Goal: Transaction & Acquisition: Purchase product/service

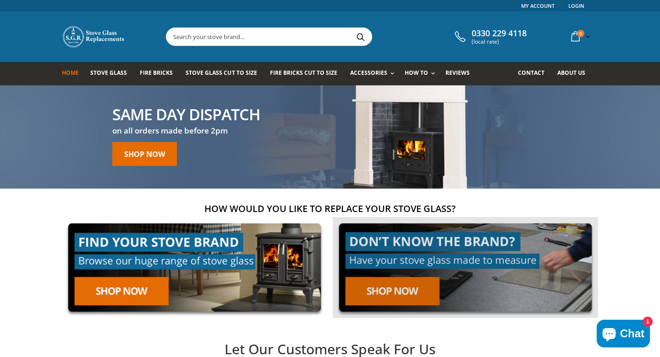
drag, startPoint x: 393, startPoint y: 293, endPoint x: 384, endPoint y: 288, distance: 9.2
click at [392, 293] on link at bounding box center [466, 267] width 266 height 101
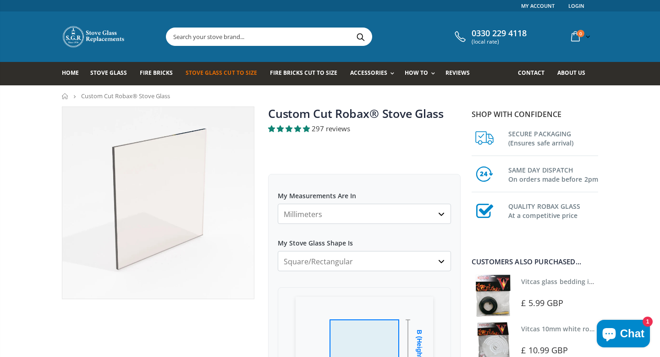
click at [357, 216] on select "Millimeters Centimeters Inches" at bounding box center [364, 214] width 173 height 20
select select "cm"
click at [278, 204] on select "Millimeters Centimeters Inches" at bounding box center [364, 214] width 173 height 20
click at [340, 262] on select "Square/Rectangular Arched Half Arch Both Top Corners Cut Single Corner Cut All …" at bounding box center [364, 261] width 173 height 20
click at [278, 251] on select "Square/Rectangular Arched Half Arch Both Top Corners Cut Single Corner Cut All …" at bounding box center [364, 261] width 173 height 20
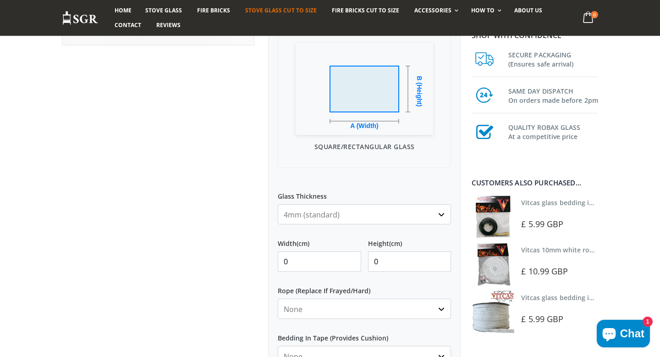
scroll to position [255, 0]
click at [343, 208] on select "4mm (standard) 5mm (gas fires with baffled flue) 3mm (For Use In Stoves With Th…" at bounding box center [364, 213] width 173 height 20
click at [278, 203] on select "4mm (standard) 5mm (gas fires with baffled flue) 3mm (For Use In Stoves With Th…" at bounding box center [364, 213] width 173 height 20
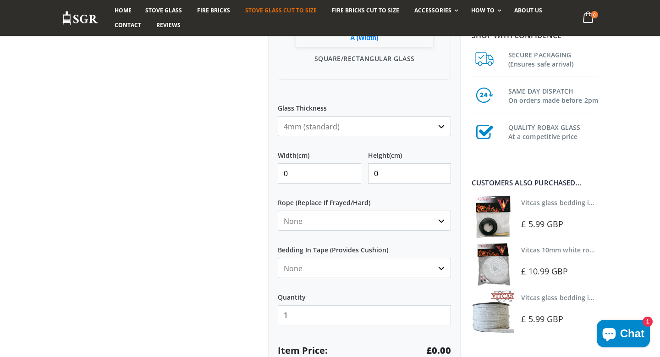
scroll to position [360, 0]
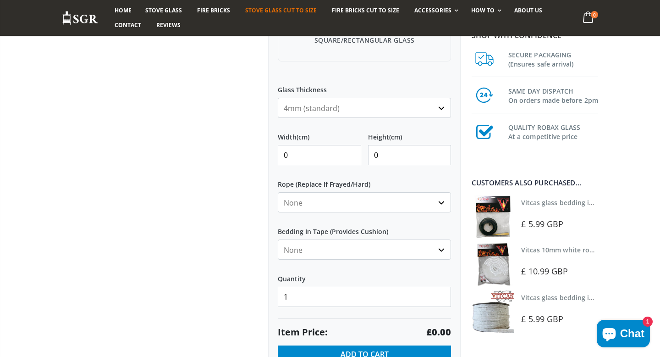
click at [351, 205] on select "None 3mm White 6mm White 8mm White 10mm White 12mm White 6mm Black 8mm Black 10…" at bounding box center [364, 202] width 173 height 20
click at [324, 248] on select "None Black White" at bounding box center [364, 249] width 173 height 20
select select "black"
click at [278, 239] on select "None Black White" at bounding box center [364, 249] width 173 height 20
click at [313, 208] on select "None 3mm White 6mm White 8mm White 10mm White 12mm White 6mm Black 8mm Black 10…" at bounding box center [364, 202] width 173 height 20
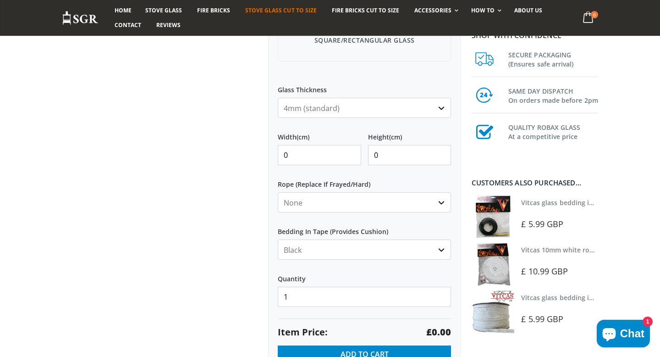
select select "6mm-white"
click at [278, 192] on select "None 3mm White 6mm White 8mm White 10mm White 12mm White 6mm Black 8mm Black 10…" at bounding box center [364, 202] width 173 height 20
click at [338, 197] on select "None 3mm White 6mm White 8mm White 10mm White 12mm White 6mm Black 8mm Black 10…" at bounding box center [364, 202] width 173 height 20
click at [316, 158] on input "0" at bounding box center [319, 155] width 83 height 20
type input "15"
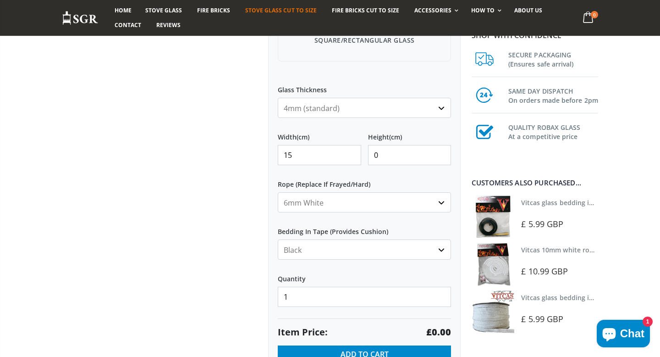
click at [389, 161] on input "0" at bounding box center [409, 155] width 83 height 20
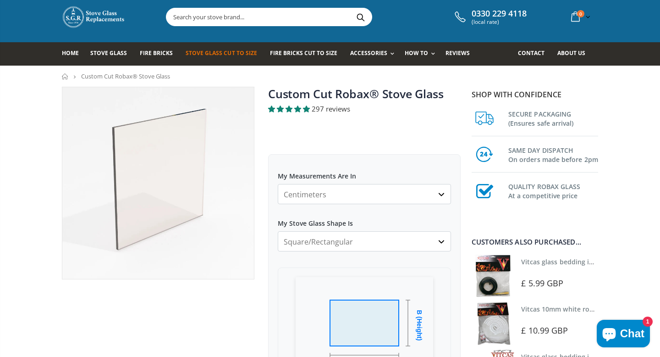
scroll to position [18, 0]
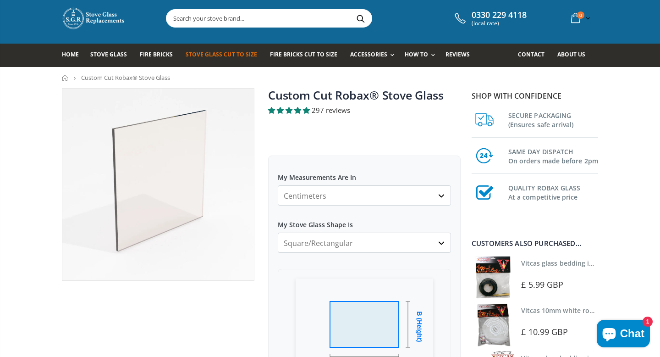
type input "18"
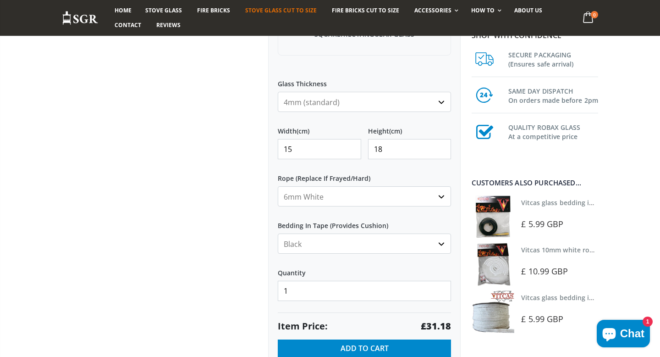
scroll to position [388, 0]
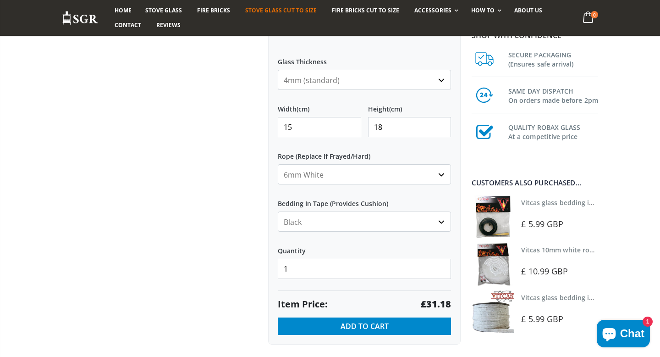
click at [368, 177] on select "None 3mm White 6mm White 8mm White 10mm White 12mm White 6mm Black 8mm Black 10…" at bounding box center [364, 174] width 173 height 20
select select "none"
click at [278, 164] on select "None 3mm White 6mm White 8mm White 10mm White 12mm White 6mm Black 8mm Black 10…" at bounding box center [364, 174] width 173 height 20
click at [349, 227] on select "None Black White" at bounding box center [364, 221] width 173 height 20
select select "none"
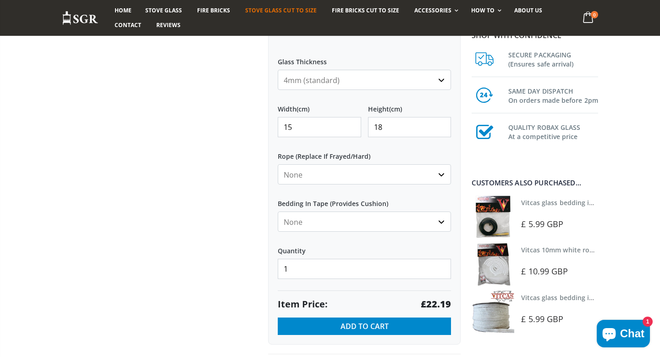
click at [278, 211] on select "None Black White" at bounding box center [364, 221] width 173 height 20
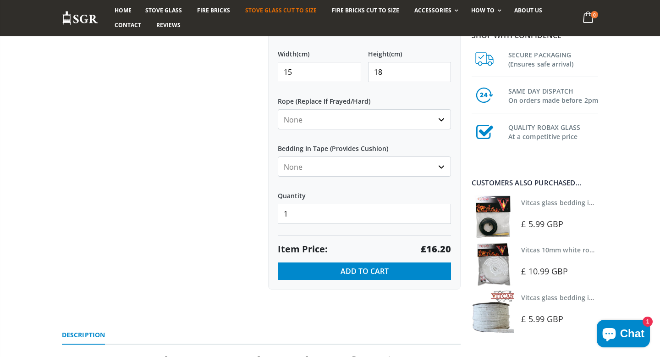
scroll to position [443, 0]
click at [392, 269] on button "Add to Cart" at bounding box center [364, 270] width 173 height 17
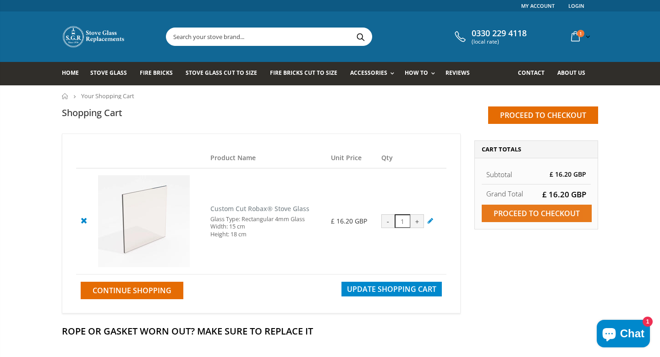
click at [568, 214] on input "Proceed to checkout" at bounding box center [537, 213] width 110 height 17
